Goal: Task Accomplishment & Management: Manage account settings

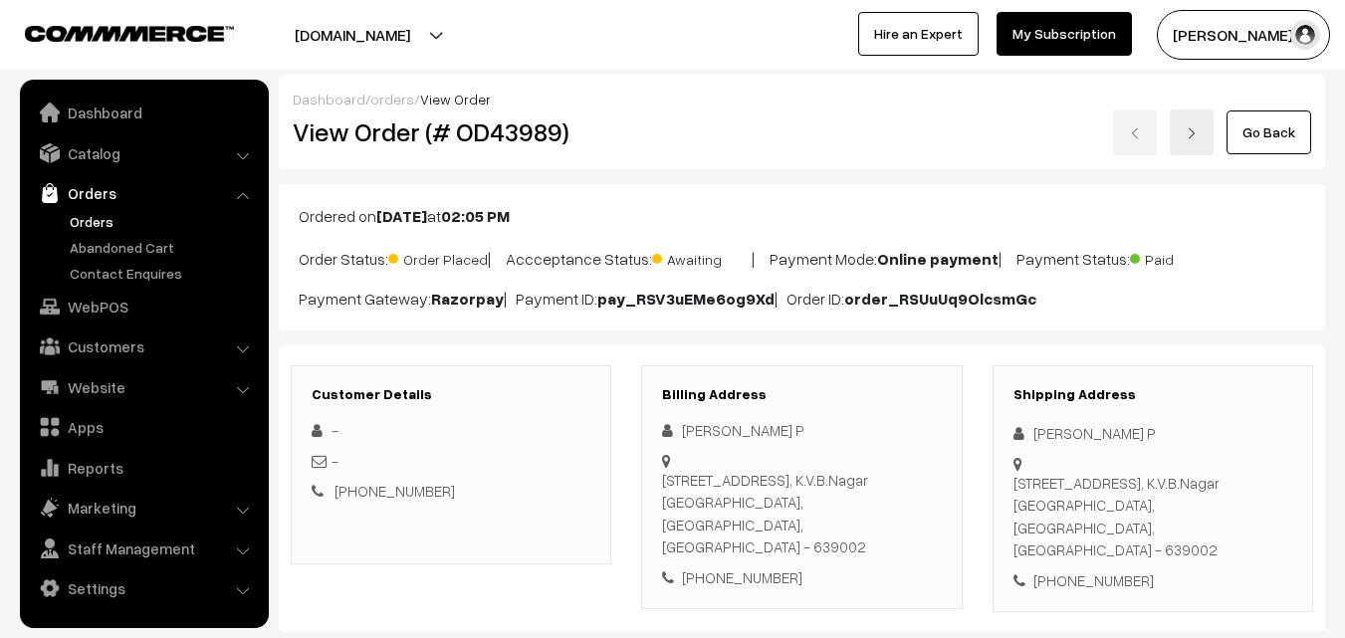
click at [101, 214] on link "Orders" at bounding box center [163, 221] width 197 height 21
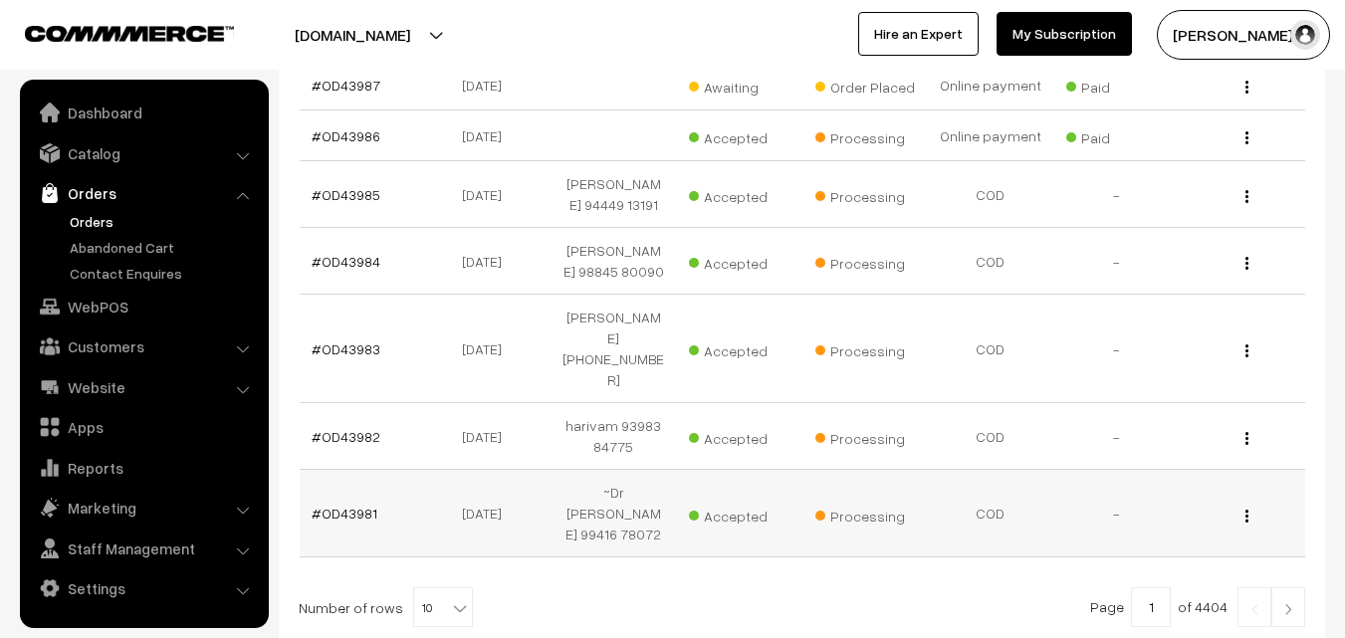
scroll to position [598, 0]
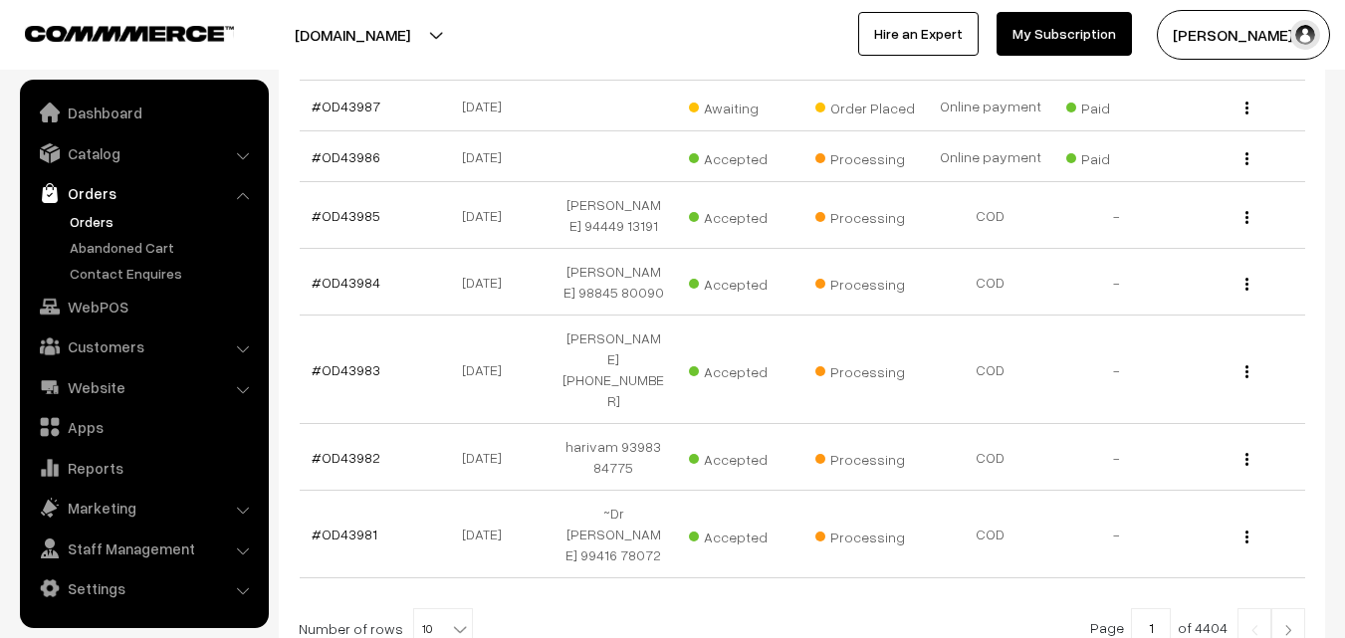
click at [434, 609] on span "10" at bounding box center [443, 629] width 58 height 40
select select "100"
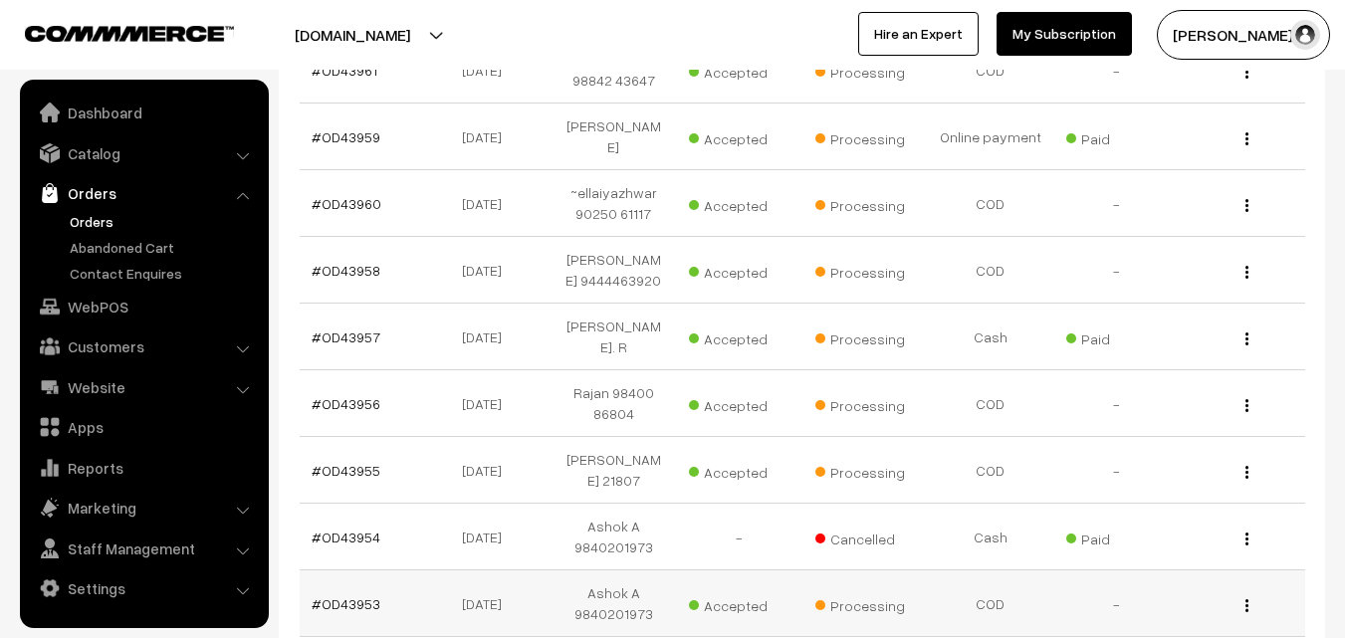
scroll to position [2490, 0]
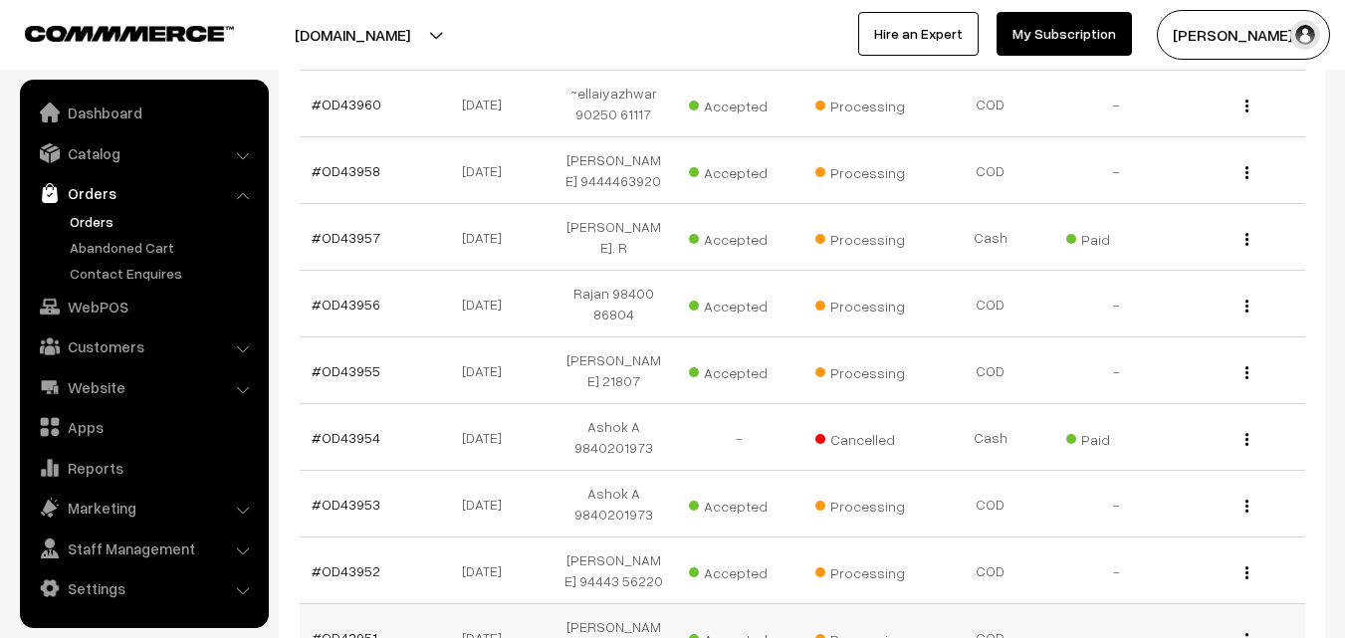
click at [355, 629] on link "#OD43951" at bounding box center [345, 637] width 66 height 17
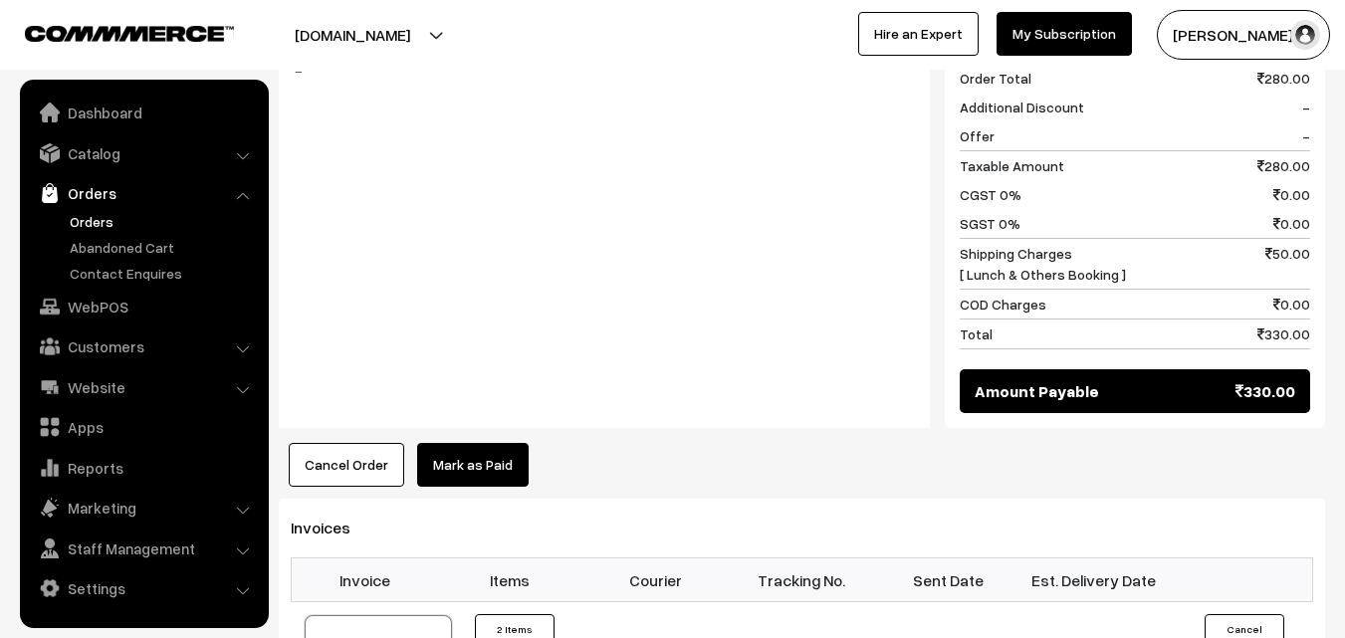
scroll to position [996, 0]
